Goal: Obtain resource: Obtain resource

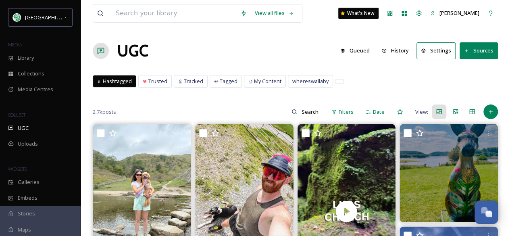
click at [402, 50] on button "History" at bounding box center [395, 51] width 35 height 16
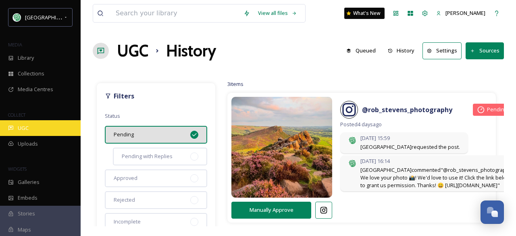
click at [21, 125] on span "UGC" at bounding box center [23, 128] width 11 height 8
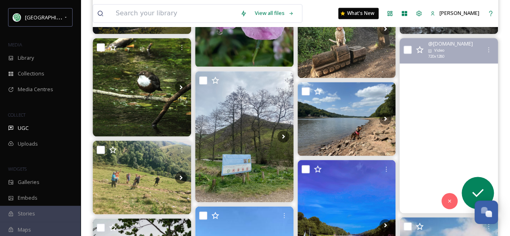
scroll to position [685, 0]
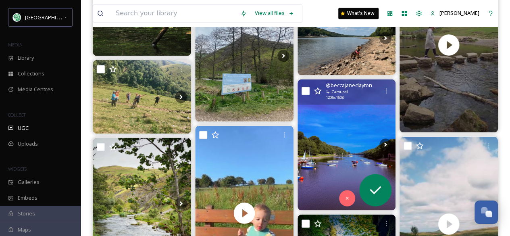
click at [354, 125] on img at bounding box center [346, 144] width 98 height 131
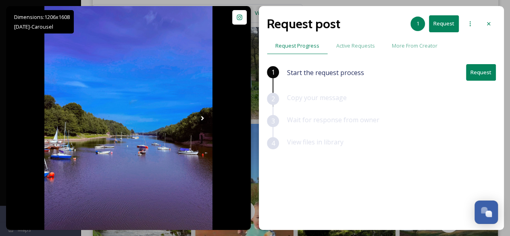
scroll to position [685, 0]
click at [477, 70] on button "Request" at bounding box center [481, 72] width 30 height 17
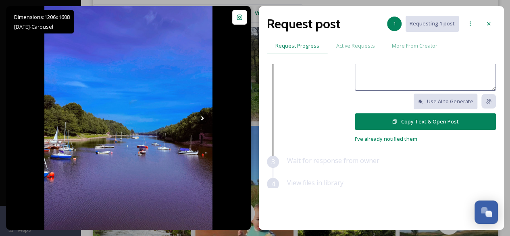
scroll to position [118, 0]
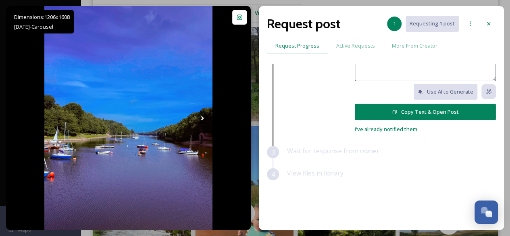
click at [443, 108] on button "Copy Text & Open Post" at bounding box center [425, 112] width 141 height 17
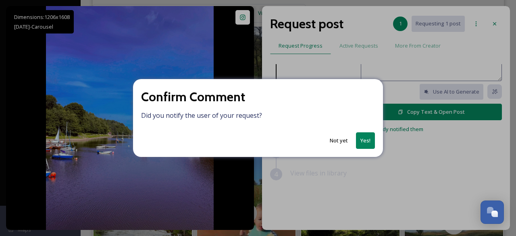
click at [363, 140] on button "Yes!" at bounding box center [365, 140] width 19 height 17
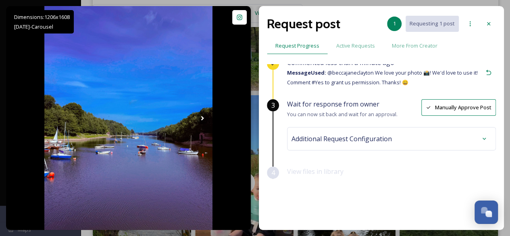
scroll to position [726, 0]
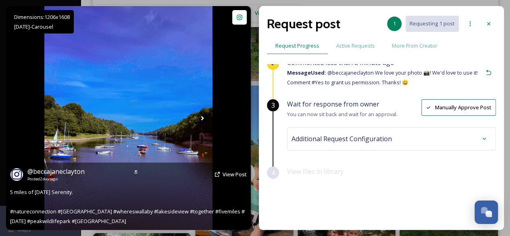
click at [206, 79] on img at bounding box center [128, 118] width 168 height 224
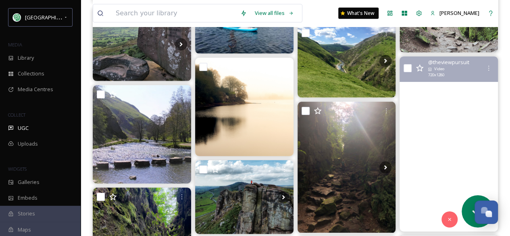
scroll to position [1330, 0]
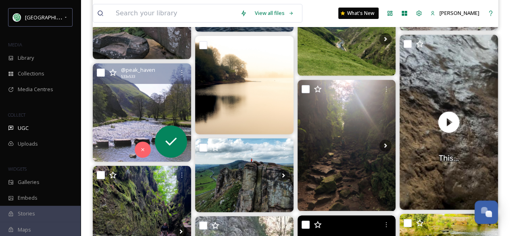
click at [151, 110] on img at bounding box center [142, 112] width 98 height 98
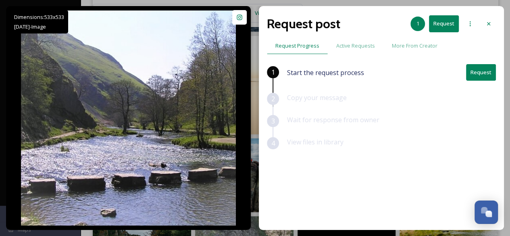
click at [479, 68] on button "Request" at bounding box center [481, 72] width 30 height 17
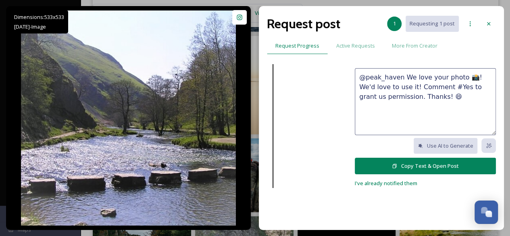
scroll to position [118, 0]
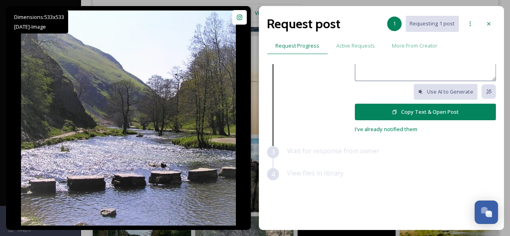
click at [421, 112] on button "Copy Text & Open Post" at bounding box center [425, 112] width 141 height 17
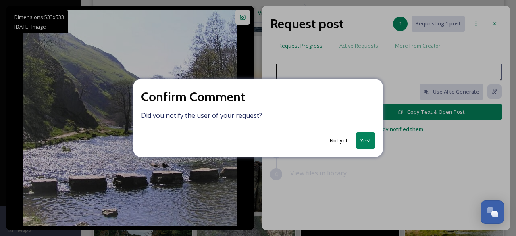
click at [368, 143] on button "Yes!" at bounding box center [365, 140] width 19 height 17
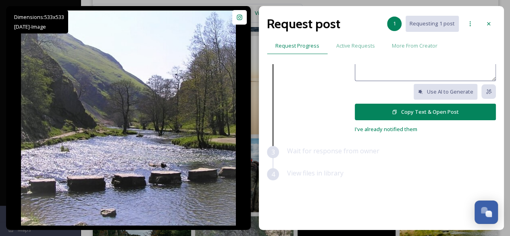
scroll to position [29, 0]
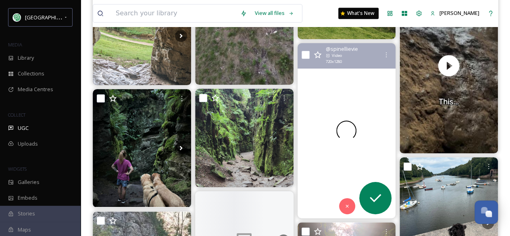
scroll to position [1935, 0]
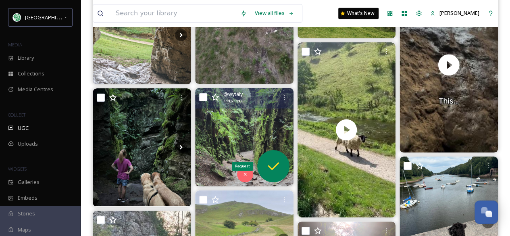
click at [268, 163] on icon at bounding box center [273, 166] width 16 height 16
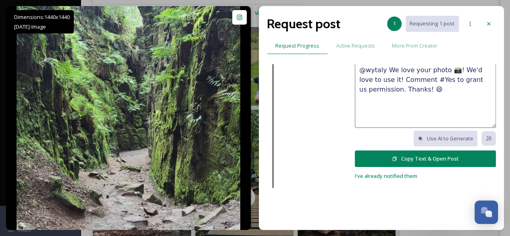
scroll to position [81, 0]
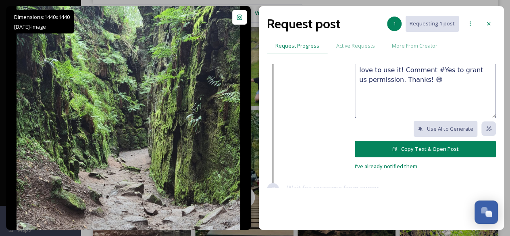
click at [428, 145] on button "Copy Text & Open Post" at bounding box center [425, 149] width 141 height 17
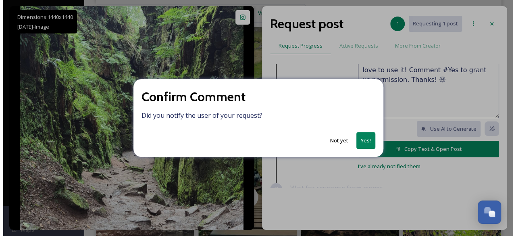
scroll to position [2015, 0]
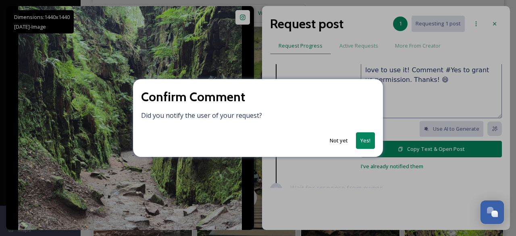
click at [364, 142] on button "Yes!" at bounding box center [365, 140] width 19 height 17
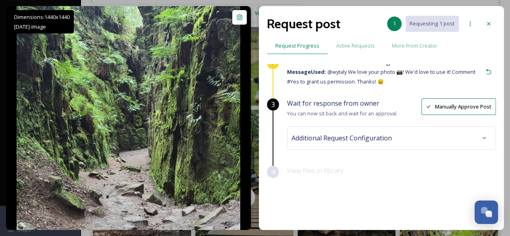
scroll to position [29, 0]
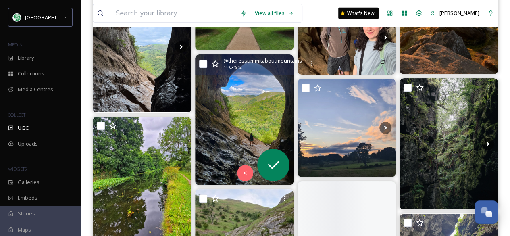
scroll to position [2540, 0]
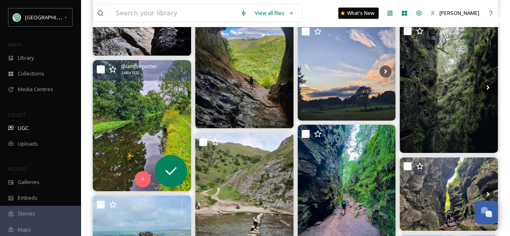
click at [166, 115] on img at bounding box center [142, 125] width 98 height 131
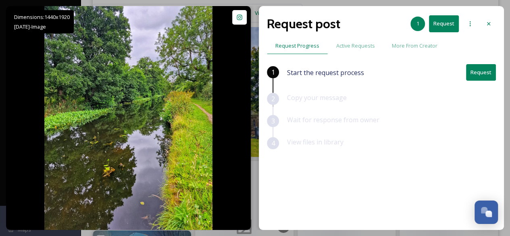
scroll to position [2822, 0]
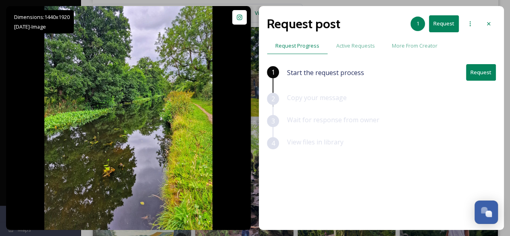
click at [476, 74] on button "Request" at bounding box center [481, 72] width 30 height 17
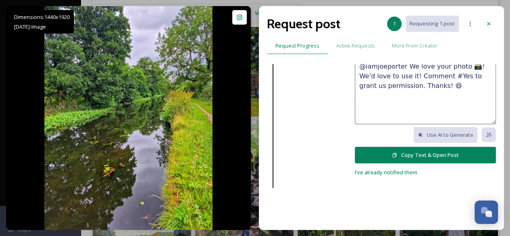
scroll to position [118, 0]
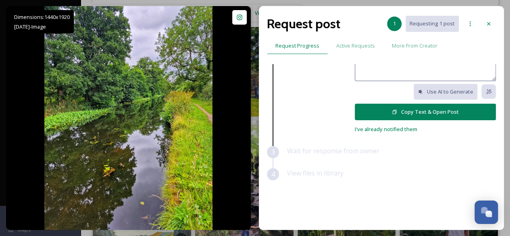
click at [429, 113] on button "Copy Text & Open Post" at bounding box center [425, 112] width 141 height 17
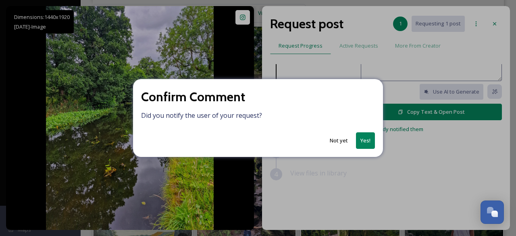
click at [370, 141] on button "Yes!" at bounding box center [365, 140] width 19 height 17
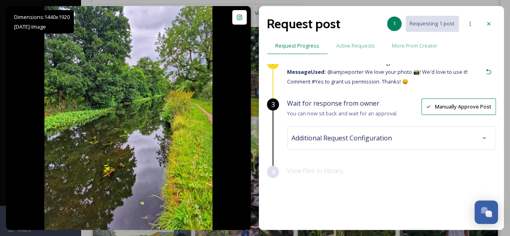
scroll to position [29, 0]
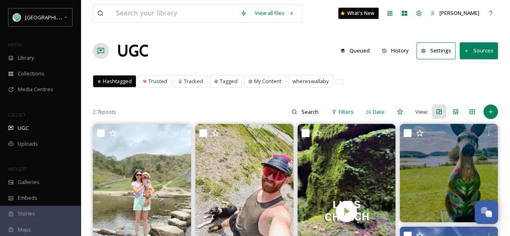
click at [403, 49] on button "History" at bounding box center [395, 51] width 35 height 16
